Goal: Task Accomplishment & Management: Complete application form

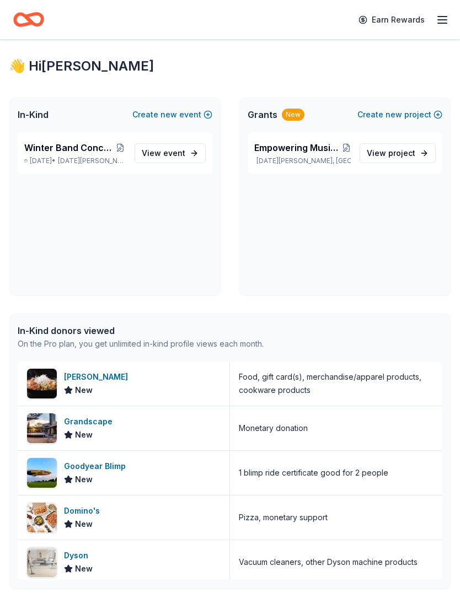
click at [187, 424] on div "Grandscape New" at bounding box center [124, 428] width 212 height 44
click at [193, 377] on div "P.F. Chang's New" at bounding box center [124, 384] width 212 height 44
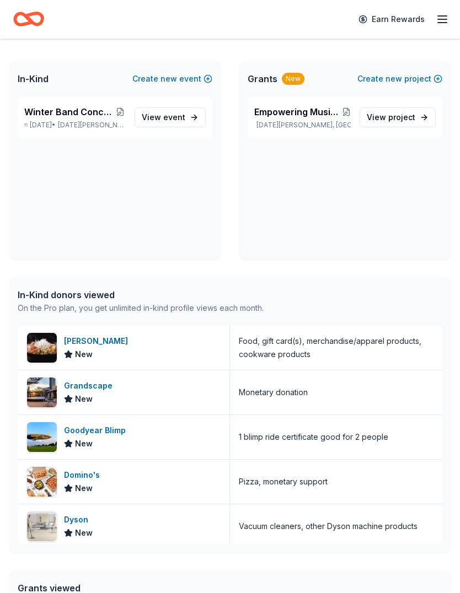
click at [148, 297] on div "In-Kind donors viewed" at bounding box center [141, 295] width 246 height 13
click at [88, 110] on span "Winter Band Concert and Online Auction" at bounding box center [69, 111] width 90 height 13
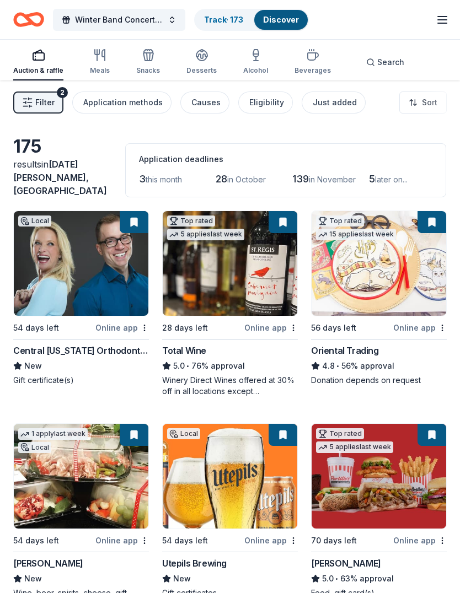
click at [101, 88] on div "Filter 2 Application methods Causes Eligibility Just added Sort" at bounding box center [230, 102] width 460 height 44
click at [99, 87] on div "Filter 2 Application methods Causes Eligibility Just added Sort" at bounding box center [230, 102] width 460 height 44
click at [104, 101] on div "Application methods" at bounding box center [122, 102] width 79 height 13
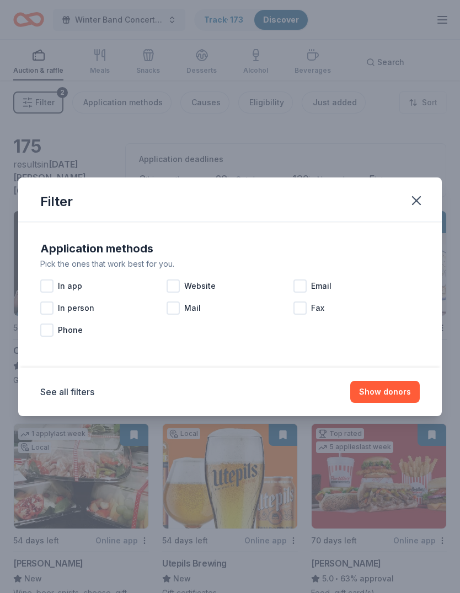
click at [413, 233] on div "Application methods Pick the ones that work best for you. In app Website Email …" at bounding box center [229, 290] width 379 height 119
click at [405, 236] on div "Application methods Pick the ones that work best for you. In app Website Email …" at bounding box center [230, 290] width 388 height 110
click at [427, 232] on div "Application methods Pick the ones that work best for you. In app Website Email …" at bounding box center [229, 295] width 423 height 146
click at [411, 238] on div "Application methods Pick the ones that work best for you. In app Website Email …" at bounding box center [230, 290] width 388 height 110
click at [419, 251] on div "Application methods" at bounding box center [229, 249] width 379 height 18
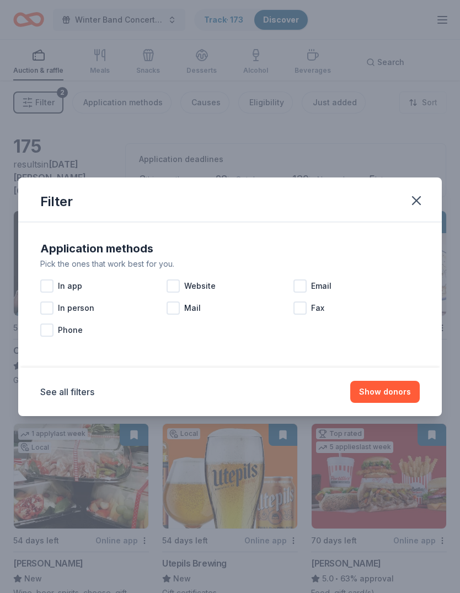
click at [418, 251] on div "Application methods" at bounding box center [229, 249] width 379 height 18
click at [413, 231] on div "Application methods Pick the ones that work best for you. In app Website Email …" at bounding box center [229, 290] width 379 height 119
click at [395, 428] on div "Filter Application methods Pick the ones that work best for you. In app Website…" at bounding box center [230, 296] width 460 height 593
click at [428, 222] on div "Filter" at bounding box center [229, 199] width 423 height 45
click at [424, 238] on div "Application methods Pick the ones that work best for you. In app Website Email …" at bounding box center [229, 295] width 423 height 146
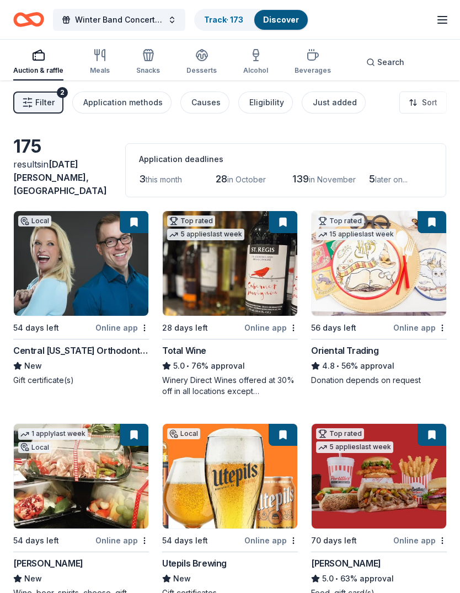
click at [41, 103] on span "Filter" at bounding box center [44, 102] width 19 height 13
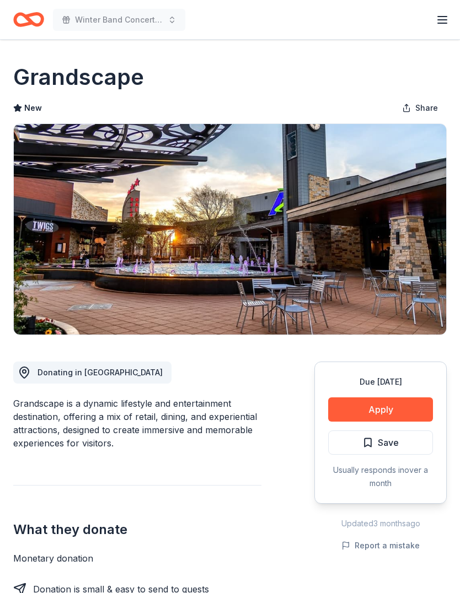
click at [402, 444] on button "Save" at bounding box center [380, 442] width 105 height 24
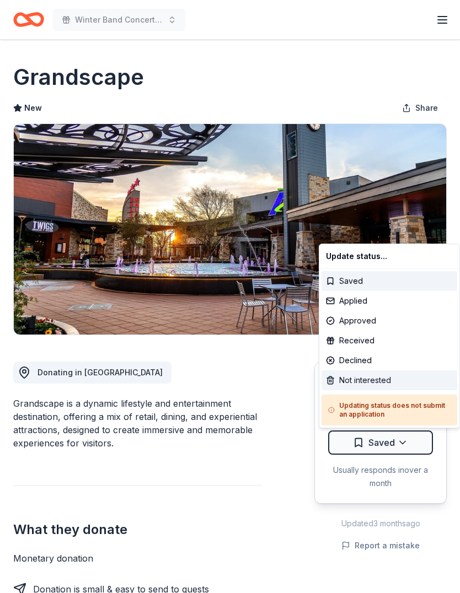
click at [371, 376] on div "Not interested" at bounding box center [389, 380] width 136 height 20
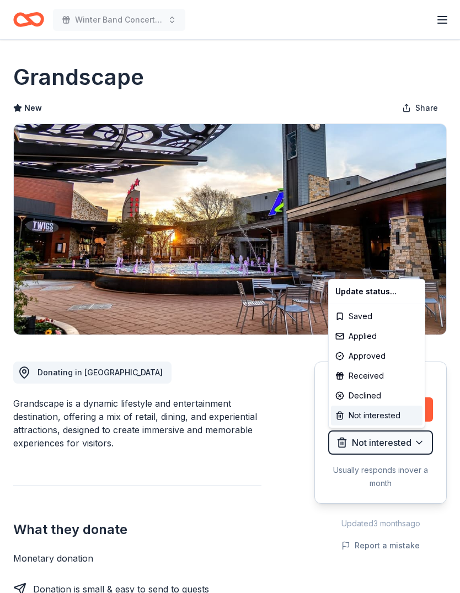
click at [376, 412] on div "Not interested" at bounding box center [376, 416] width 91 height 20
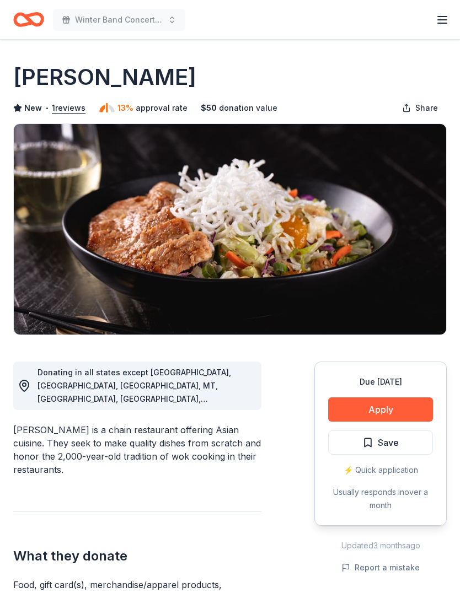
click at [419, 443] on button "Save" at bounding box center [380, 442] width 105 height 24
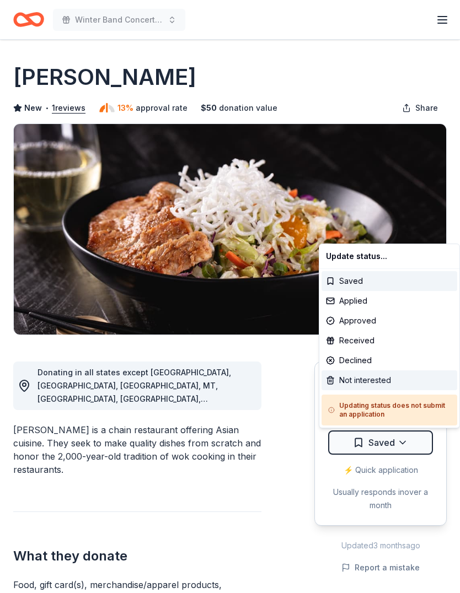
click at [372, 377] on div "Not interested" at bounding box center [389, 380] width 136 height 20
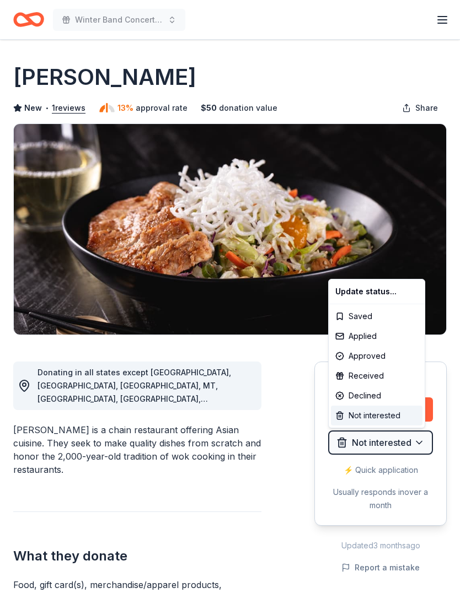
click at [379, 410] on div "Not interested" at bounding box center [376, 416] width 91 height 20
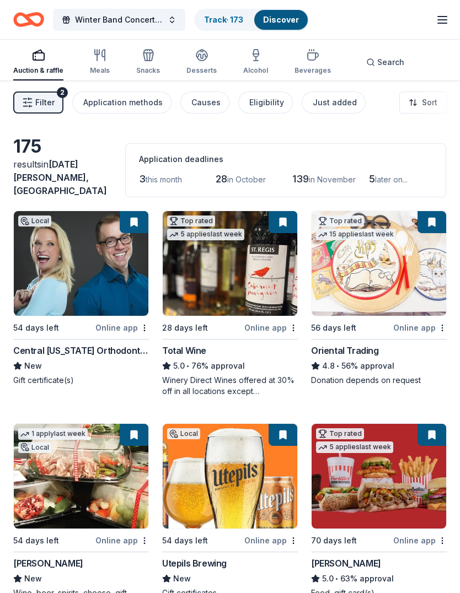
click at [36, 93] on button "Filter 2" at bounding box center [38, 102] width 50 height 22
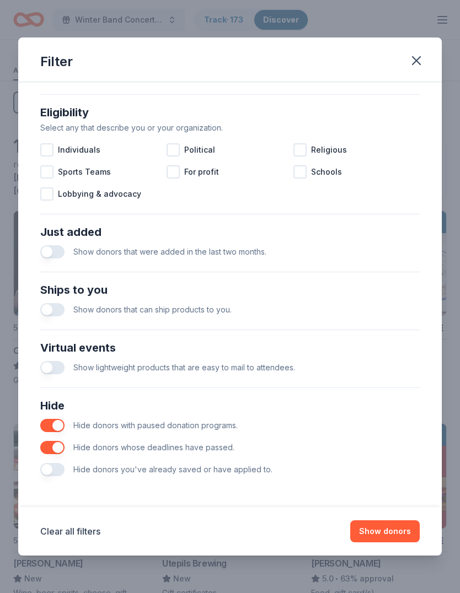
scroll to position [301, 0]
click at [49, 448] on button "button" at bounding box center [52, 447] width 24 height 13
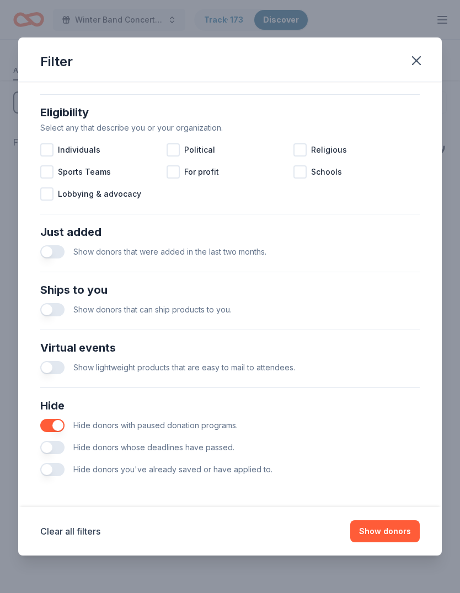
click at [55, 424] on button "button" at bounding box center [52, 425] width 24 height 13
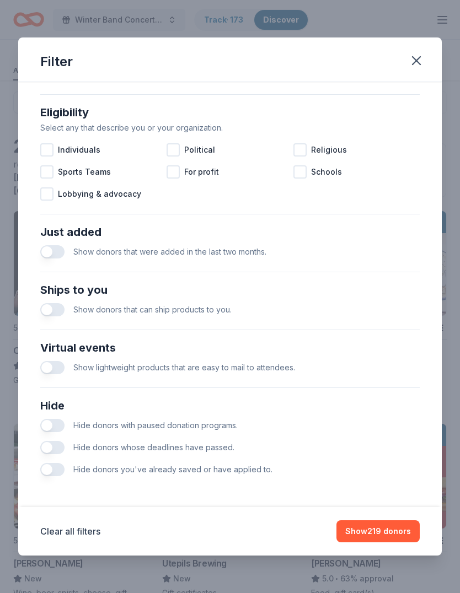
click at [388, 529] on button "Show 219 donors" at bounding box center [377, 531] width 83 height 22
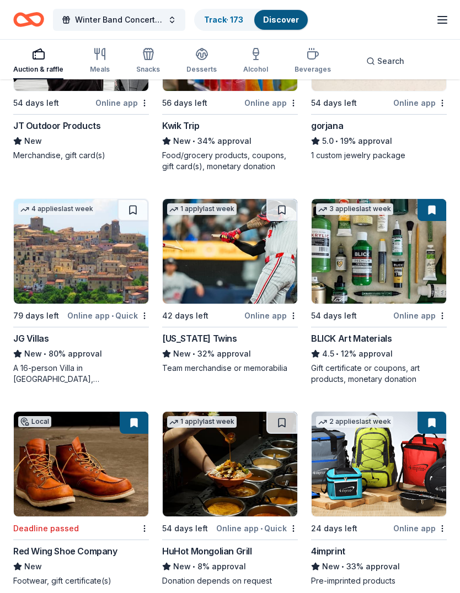
scroll to position [2958, 0]
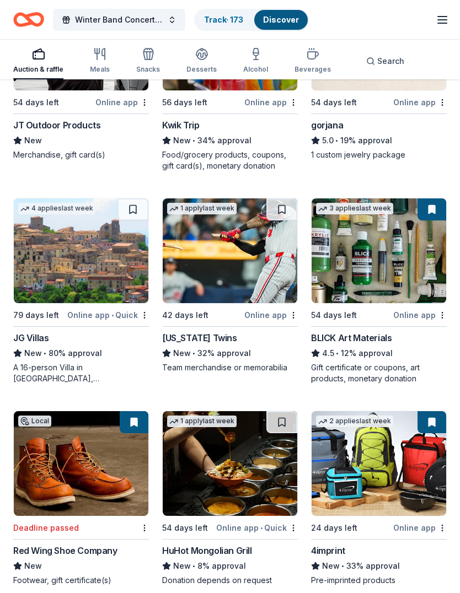
click at [125, 433] on button at bounding box center [134, 422] width 29 height 22
click at [132, 422] on button at bounding box center [134, 422] width 29 height 22
click at [47, 516] on img at bounding box center [81, 463] width 134 height 105
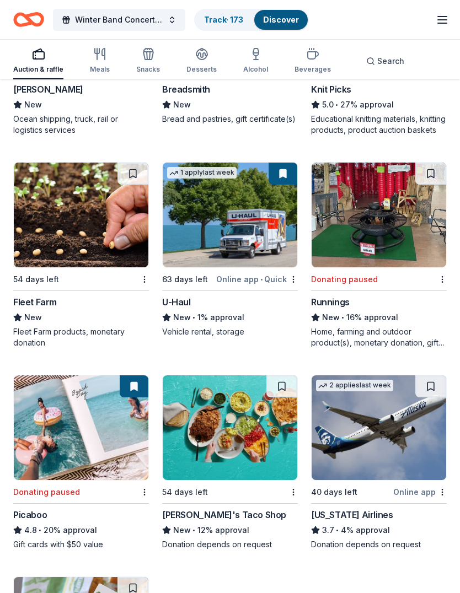
scroll to position [6561, 0]
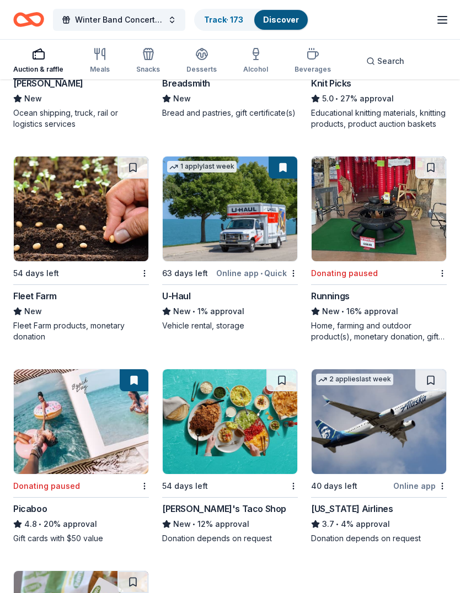
click at [369, 256] on img at bounding box center [378, 209] width 134 height 105
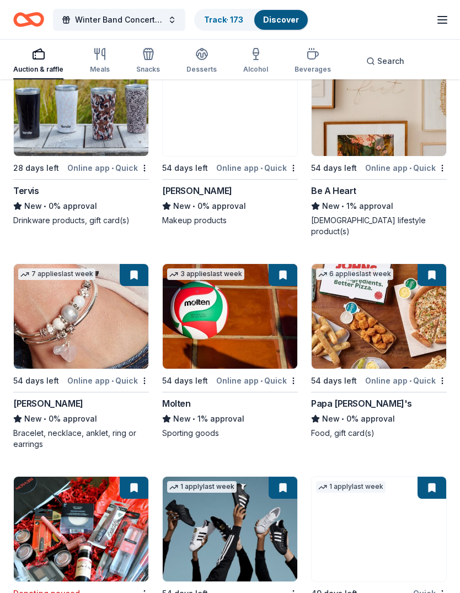
scroll to position [14803, 0]
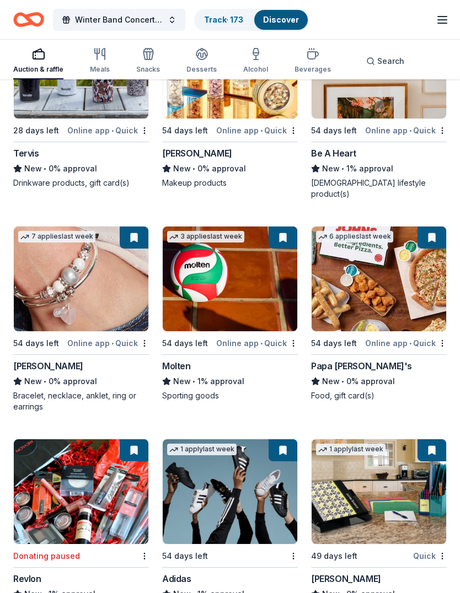
click at [438, 24] on icon "button" at bounding box center [441, 19] width 13 height 13
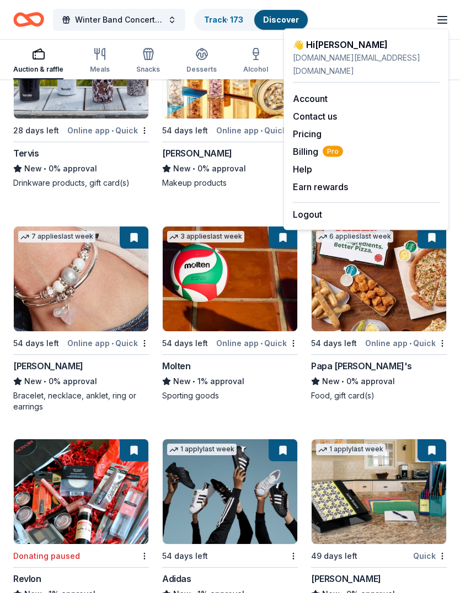
click at [29, 23] on icon "Home" at bounding box center [23, 19] width 17 height 11
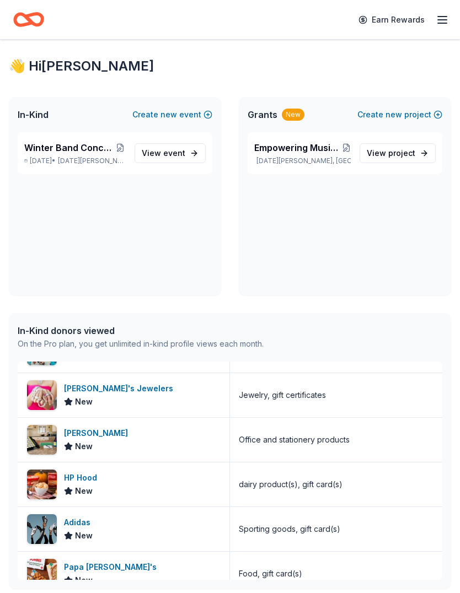
scroll to position [613, 0]
click at [168, 397] on div "Zachary's Jewelers New" at bounding box center [124, 396] width 212 height 44
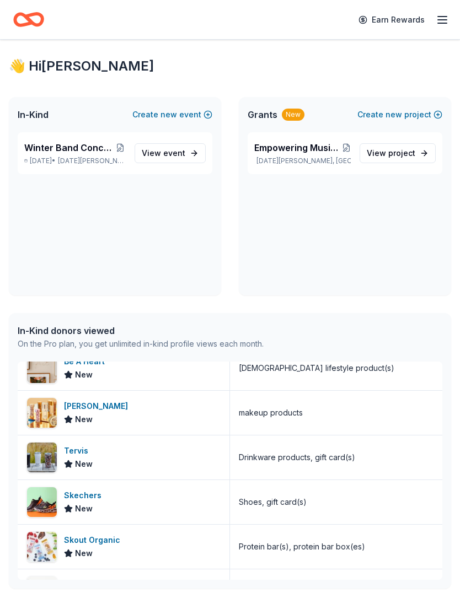
scroll to position [955, 0]
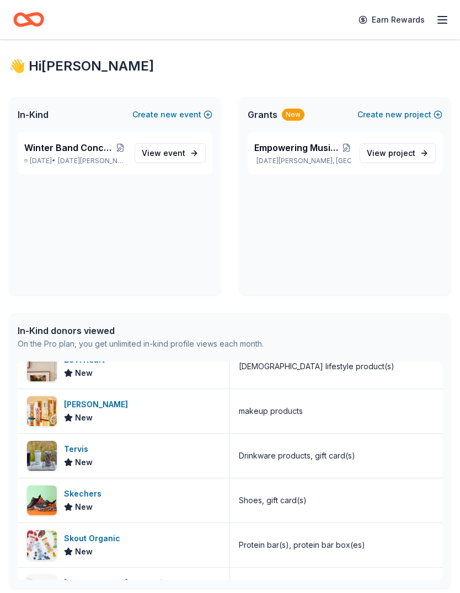
click at [214, 417] on div "Elizabeth Arden New" at bounding box center [124, 411] width 212 height 44
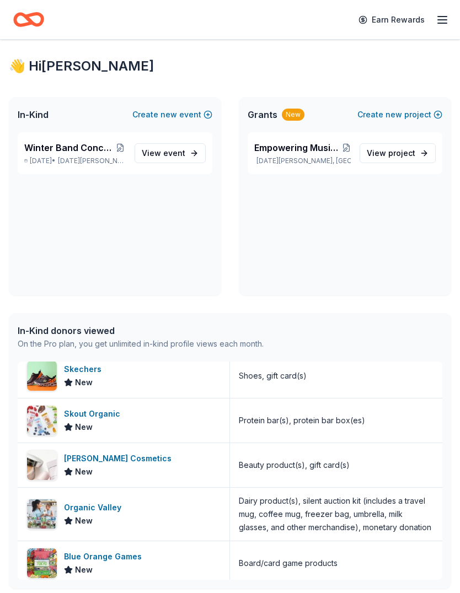
scroll to position [1083, 0]
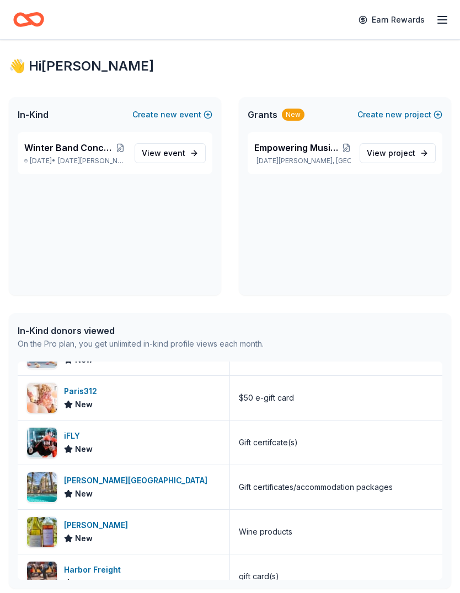
click at [89, 147] on span "Winter Band Concert and Online Auction" at bounding box center [69, 147] width 90 height 13
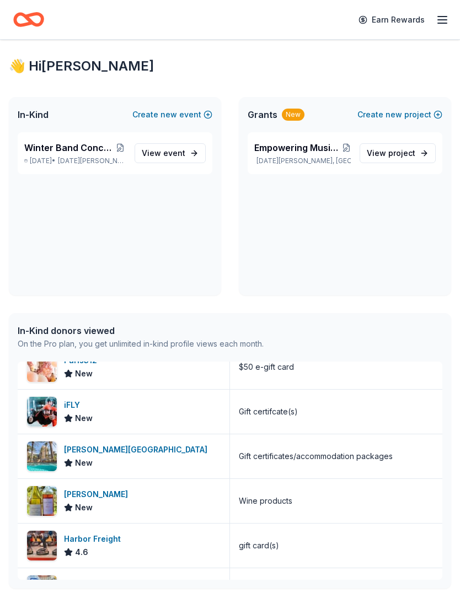
scroll to position [7948, 0]
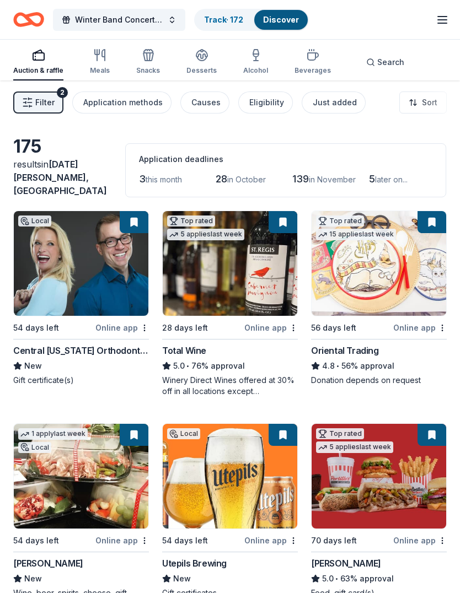
click at [150, 57] on icon "button" at bounding box center [148, 57] width 10 height 8
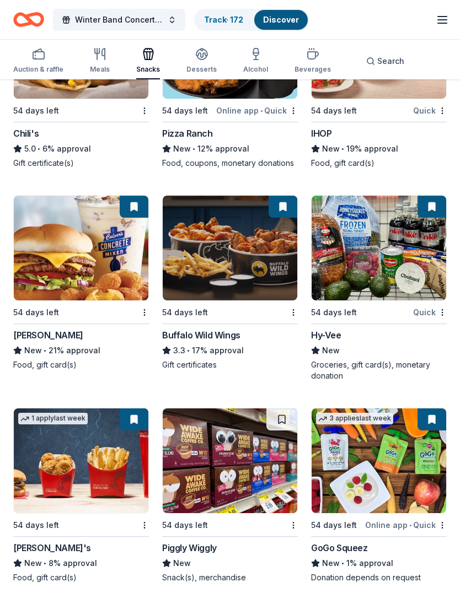
scroll to position [1461, 0]
click at [89, 271] on img at bounding box center [81, 248] width 134 height 105
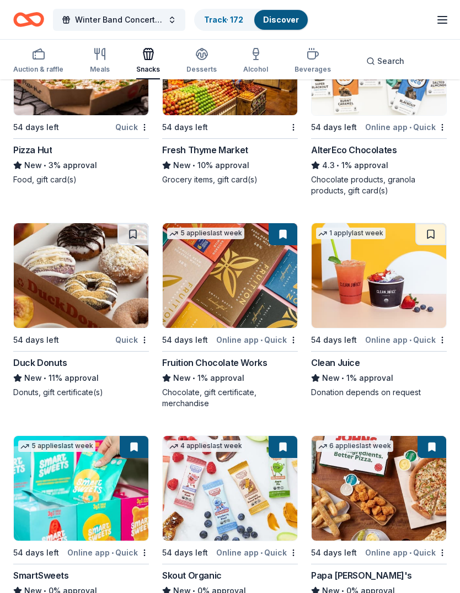
scroll to position [2267, 0]
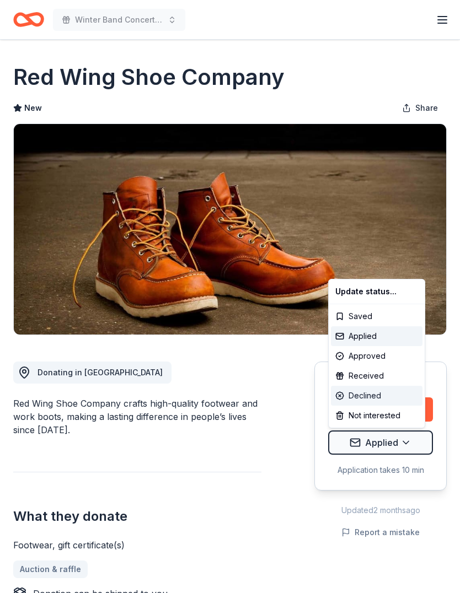
click at [368, 394] on div "Declined" at bounding box center [376, 396] width 91 height 20
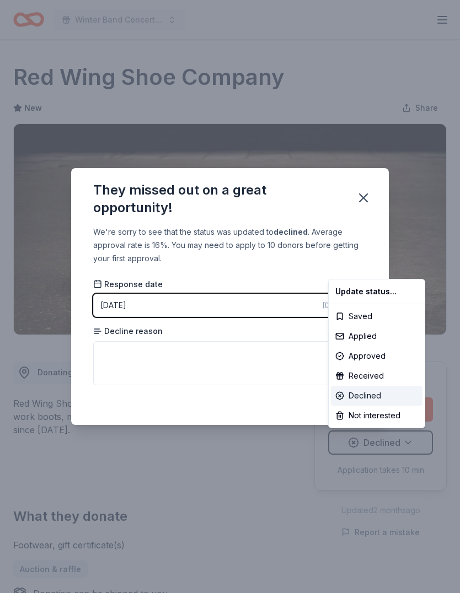
click at [371, 398] on div "Declined" at bounding box center [376, 396] width 91 height 20
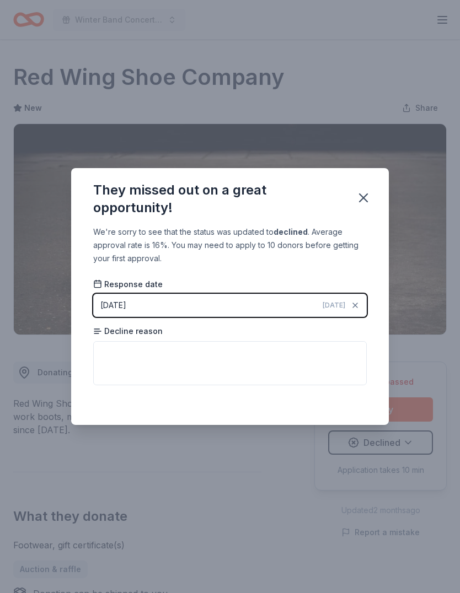
click at [365, 196] on icon "button" at bounding box center [363, 198] width 8 height 8
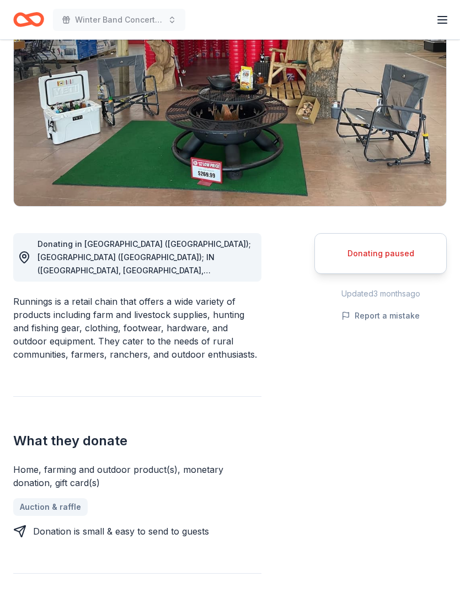
scroll to position [128, 0]
click at [400, 265] on div "Donating paused" at bounding box center [380, 253] width 132 height 41
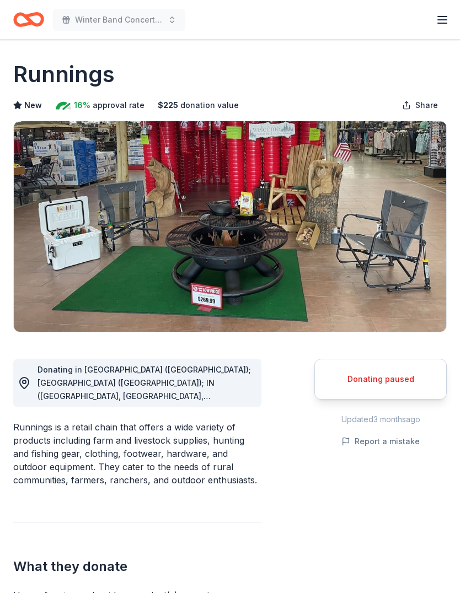
scroll to position [0, 0]
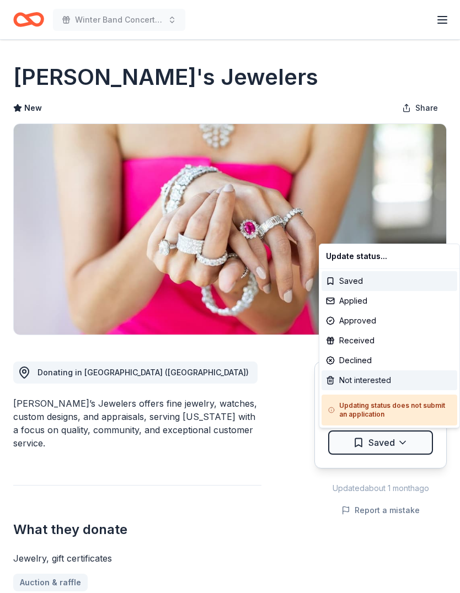
click at [374, 379] on div "Not interested" at bounding box center [389, 380] width 136 height 20
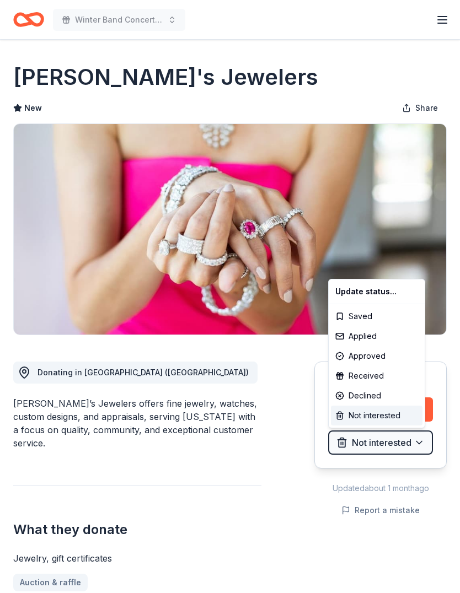
click at [372, 411] on div "Not interested" at bounding box center [376, 416] width 91 height 20
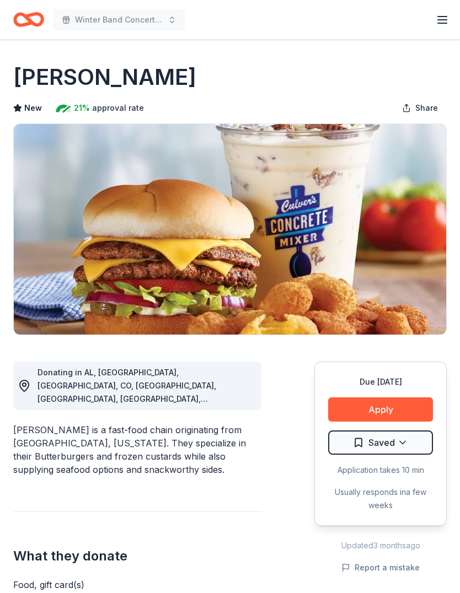
click at [391, 408] on button "Apply" at bounding box center [380, 409] width 105 height 24
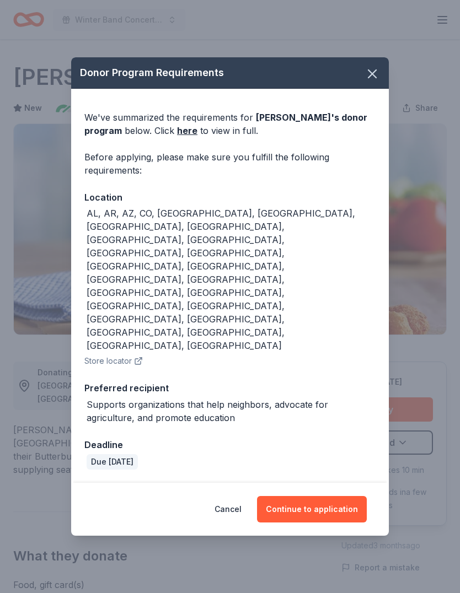
click at [330, 496] on button "Continue to application" at bounding box center [312, 509] width 110 height 26
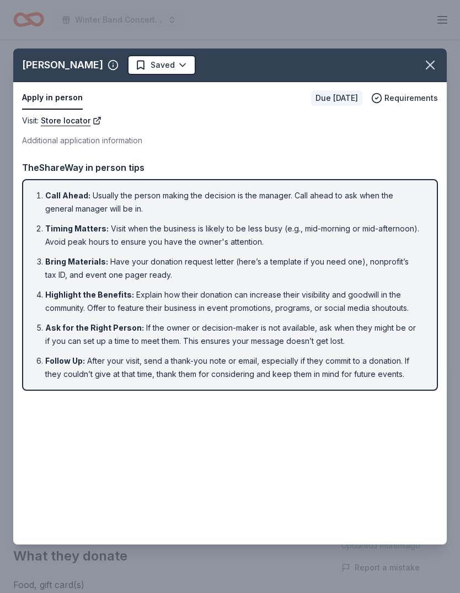
click at [437, 61] on icon "button" at bounding box center [429, 64] width 15 height 15
